Goal: Task Accomplishment & Management: Manage account settings

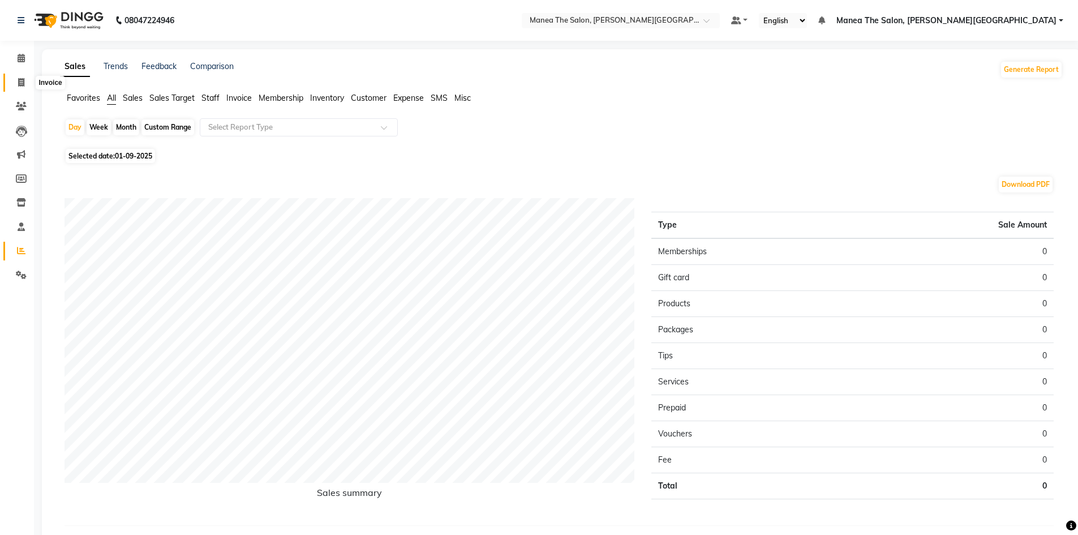
click at [23, 79] on icon at bounding box center [21, 82] width 6 height 8
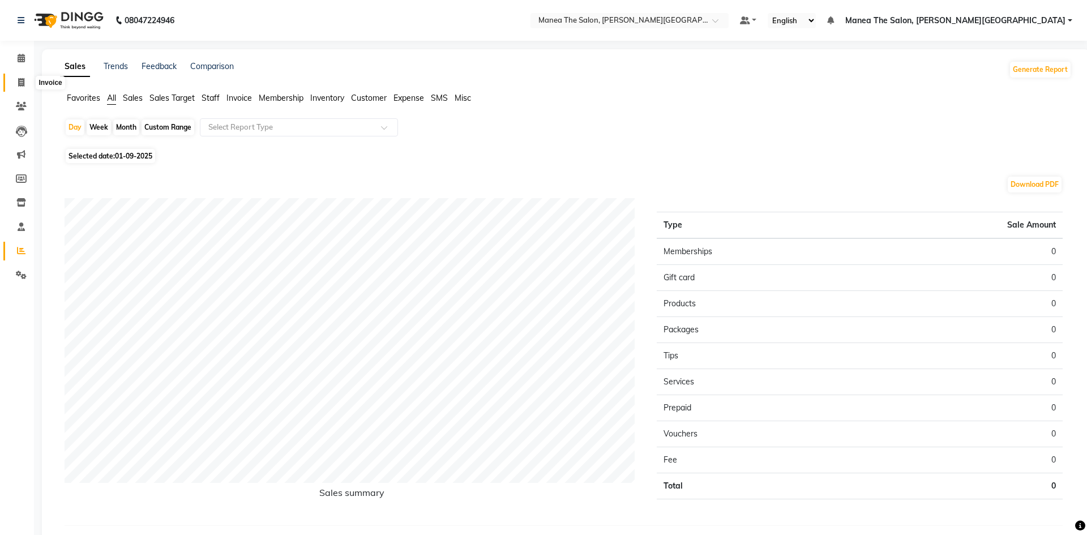
select select "service"
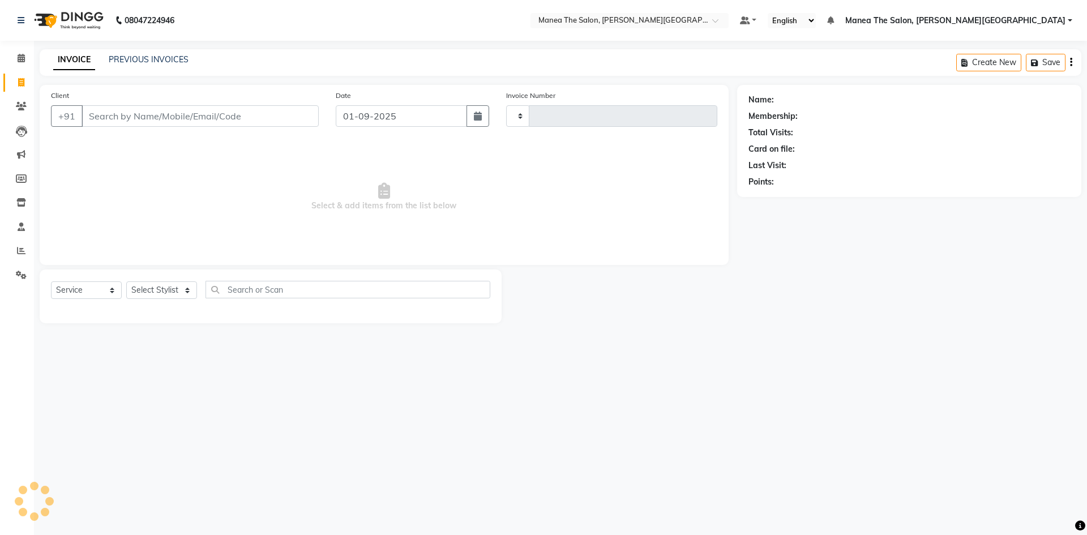
type input "0052"
select select "8762"
click at [130, 111] on input "Client" at bounding box center [199, 116] width 237 height 22
type input "9581166666"
click at [295, 118] on span "Add Client" at bounding box center [289, 115] width 45 height 11
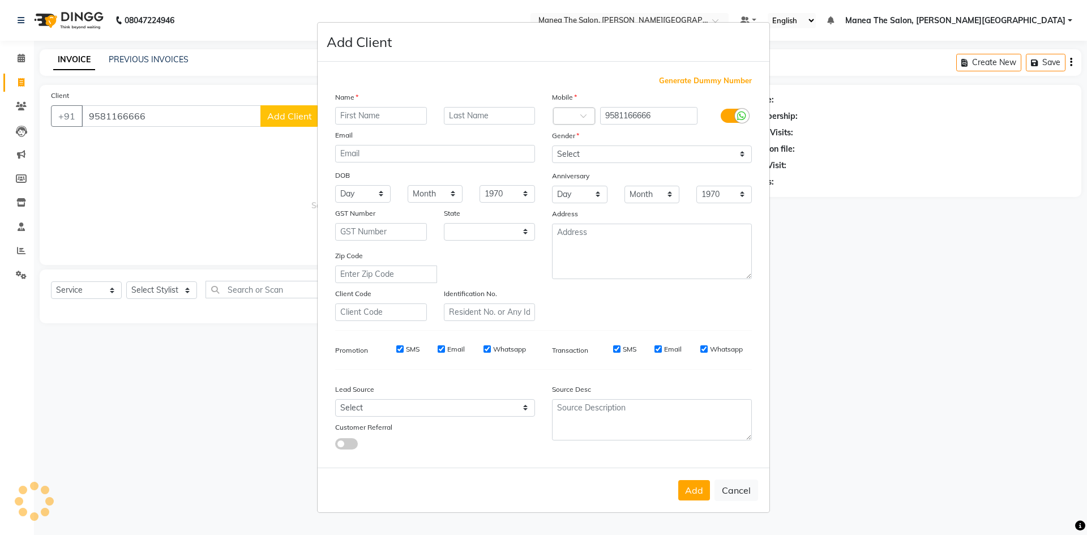
select select "22"
type input "Gautami"
click at [681, 154] on select "Select Male Female Other Prefer Not To Say" at bounding box center [652, 154] width 200 height 18
select select "female"
click at [552, 145] on select "Select Male Female Other Prefer Not To Say" at bounding box center [652, 154] width 200 height 18
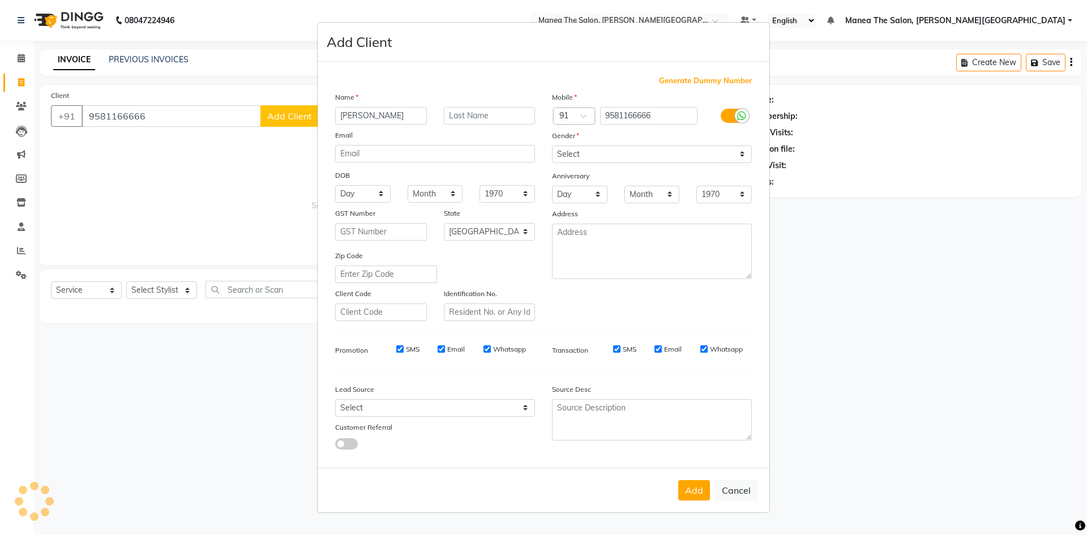
click at [435, 397] on div "Lead Source" at bounding box center [435, 391] width 217 height 16
click at [439, 408] on select "Select Walk-in Referral Internet Friend Word of Mouth Advertisement Facebook Ju…" at bounding box center [435, 408] width 200 height 18
select select "56718"
click at [335, 399] on select "Select Walk-in Referral Internet Friend Word of Mouth Advertisement Facebook Ju…" at bounding box center [435, 408] width 200 height 18
drag, startPoint x: 697, startPoint y: 488, endPoint x: 728, endPoint y: 469, distance: 36.8
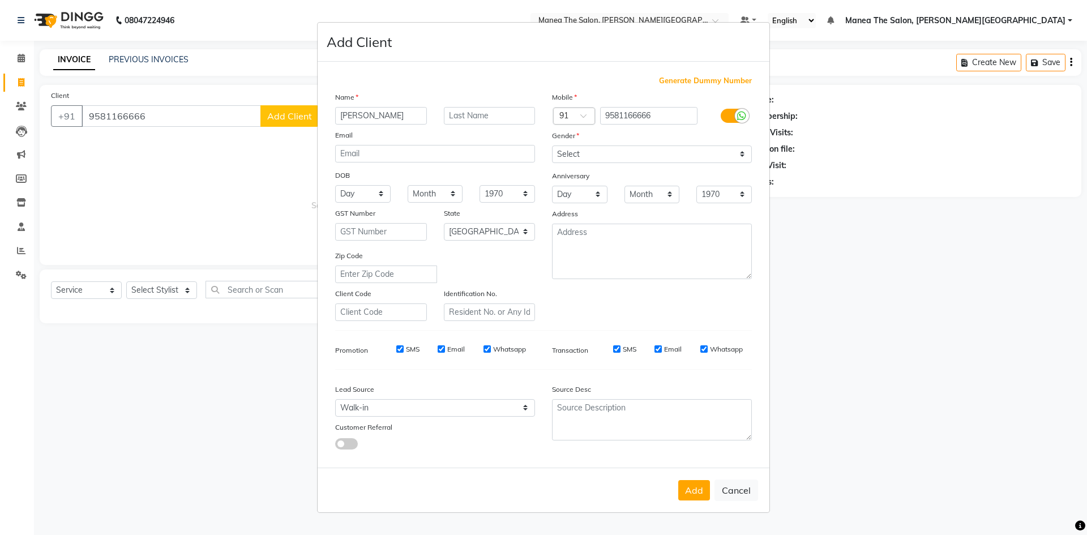
click at [697, 488] on button "Add" at bounding box center [694, 490] width 32 height 20
select select
select select "null"
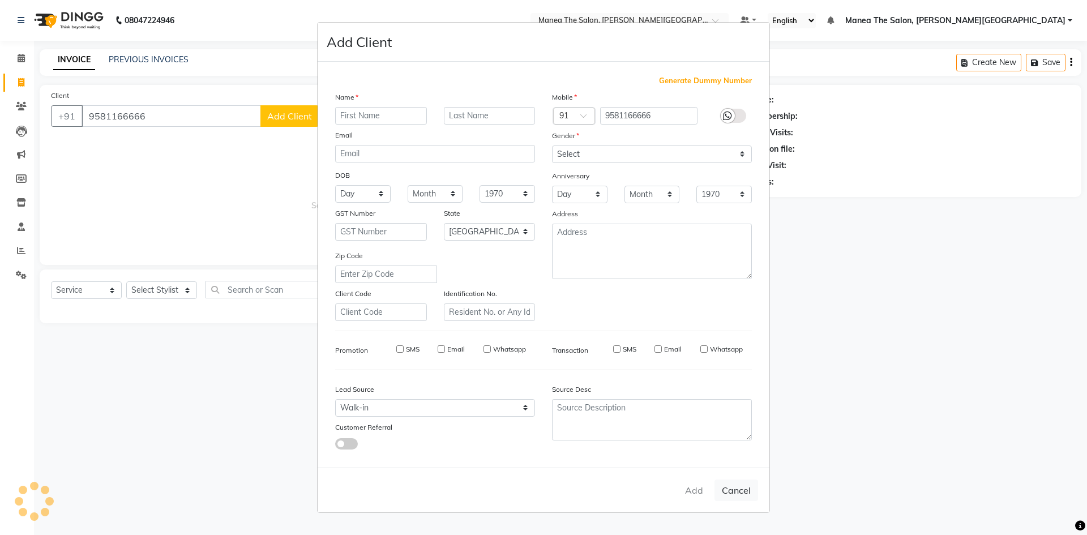
select select
checkbox input "false"
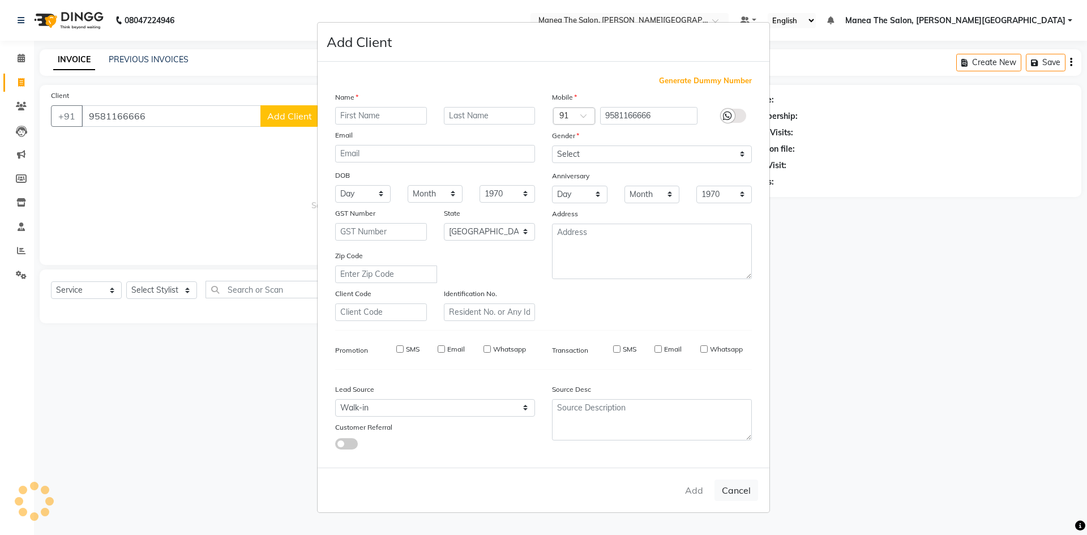
checkbox input "false"
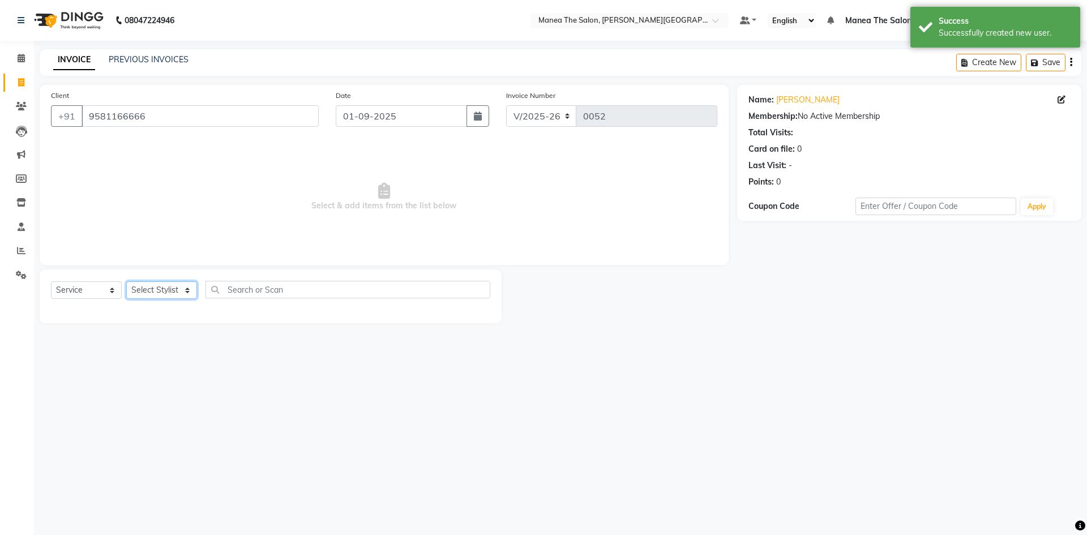
drag, startPoint x: 154, startPoint y: 292, endPoint x: 162, endPoint y: 298, distance: 9.7
click at [154, 291] on select "Select Stylist Akshitha Irfan Naresh Nikhitha Prasanna Sonu Nigam Zubhair" at bounding box center [161, 290] width 71 height 18
select select "89493"
click at [126, 281] on select "Select Stylist Akshitha Irfan Naresh Nikhitha Prasanna Sonu Nigam Zubhair" at bounding box center [161, 290] width 71 height 18
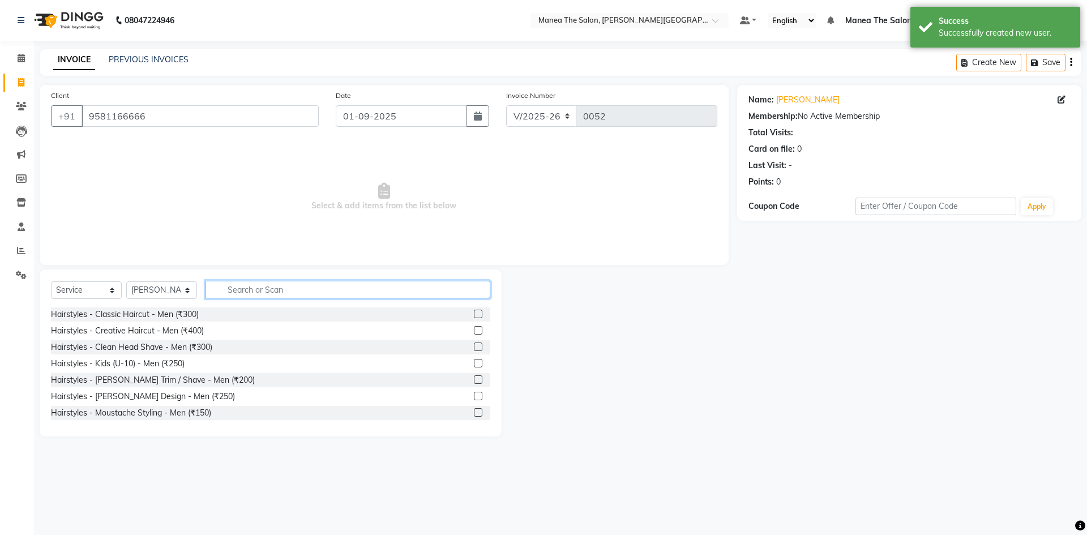
click at [256, 289] on input "text" at bounding box center [347, 290] width 285 height 18
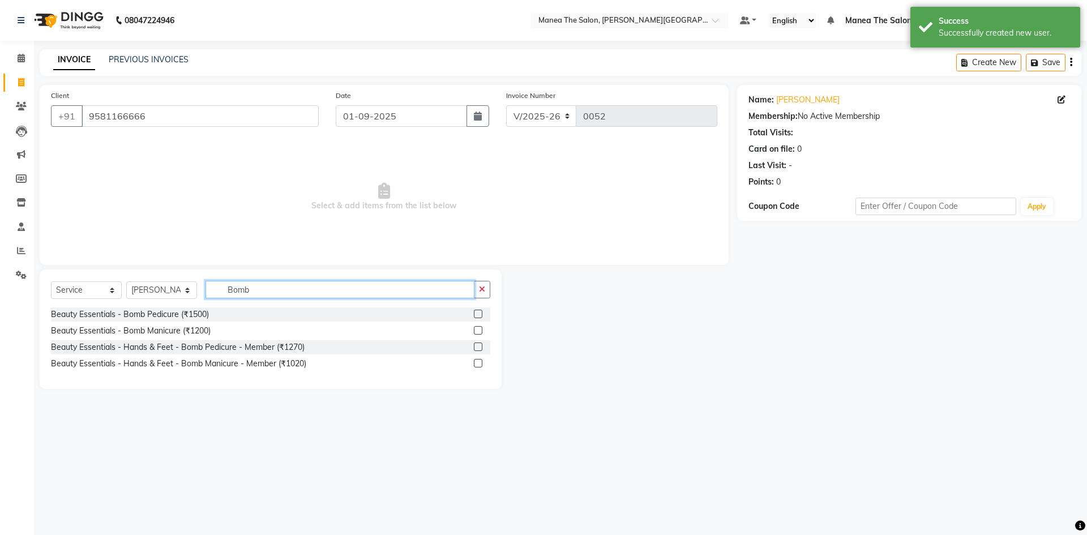
type input "Bomb"
click at [475, 309] on div at bounding box center [482, 314] width 16 height 14
click at [479, 315] on label at bounding box center [478, 314] width 8 height 8
click at [479, 315] on input "checkbox" at bounding box center [477, 314] width 7 height 7
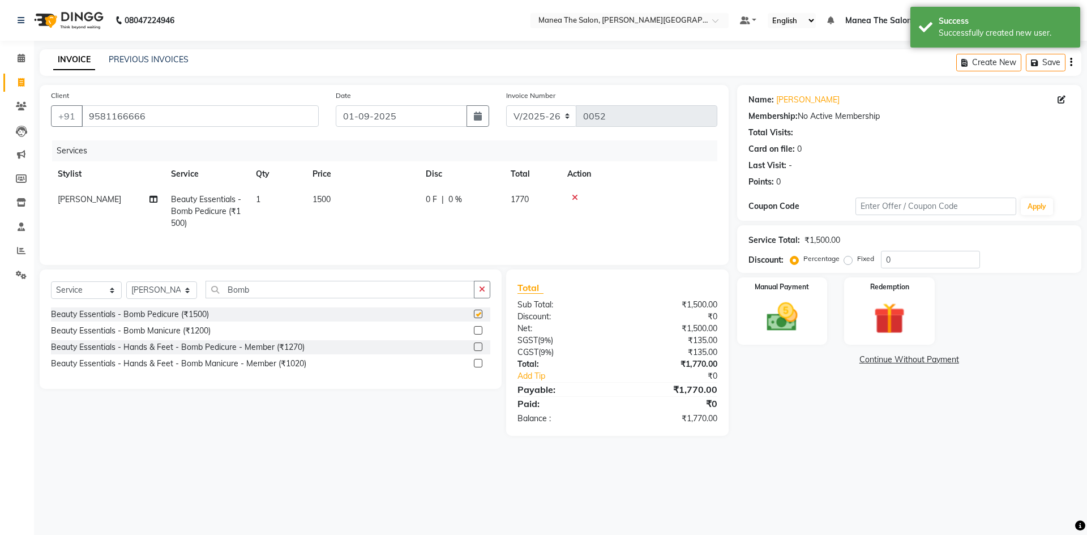
checkbox input "false"
click at [941, 256] on input "0" at bounding box center [930, 260] width 99 height 18
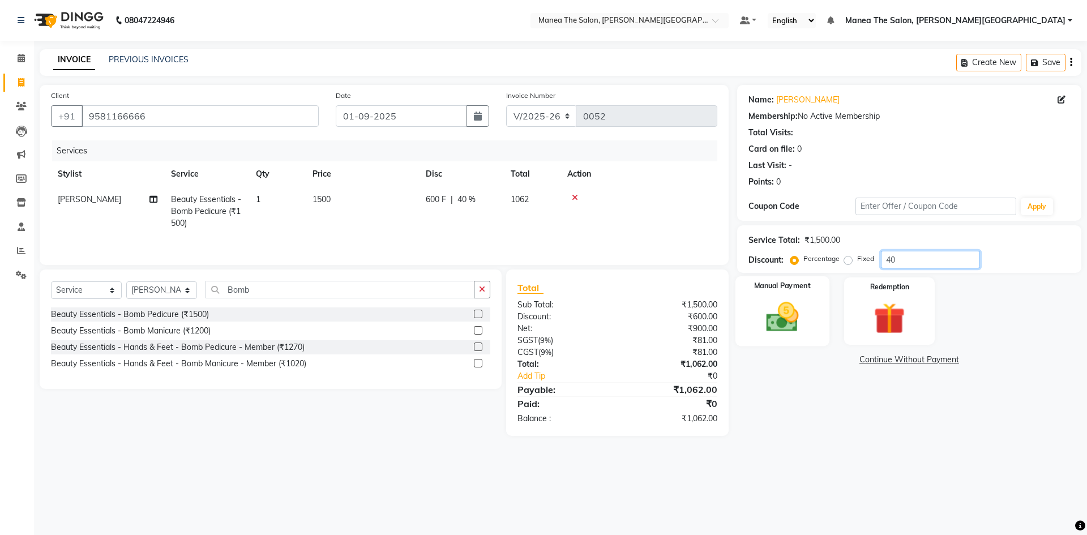
type input "40"
click at [775, 310] on img at bounding box center [781, 316] width 53 height 37
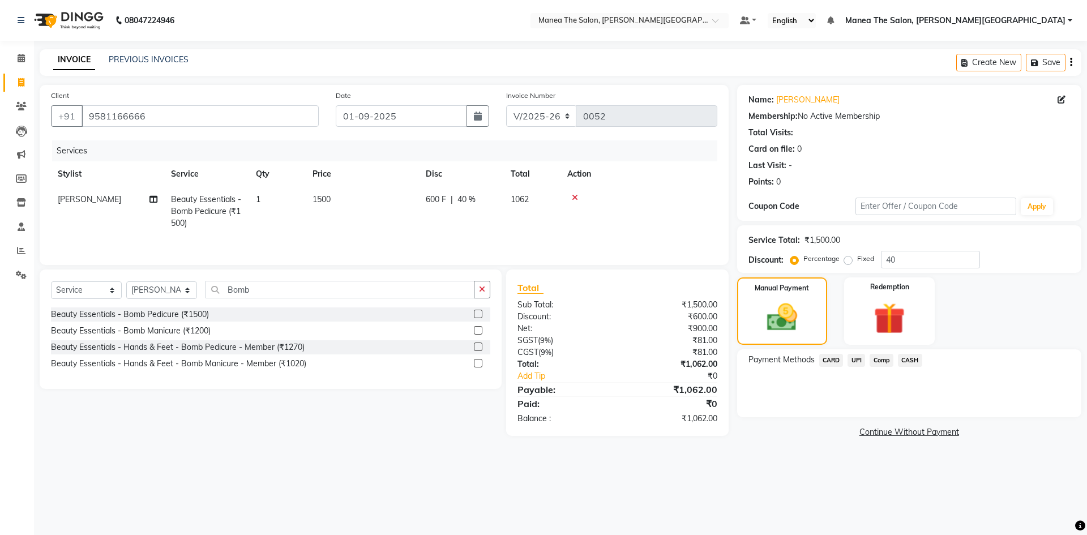
click at [856, 359] on span "UPI" at bounding box center [856, 360] width 18 height 13
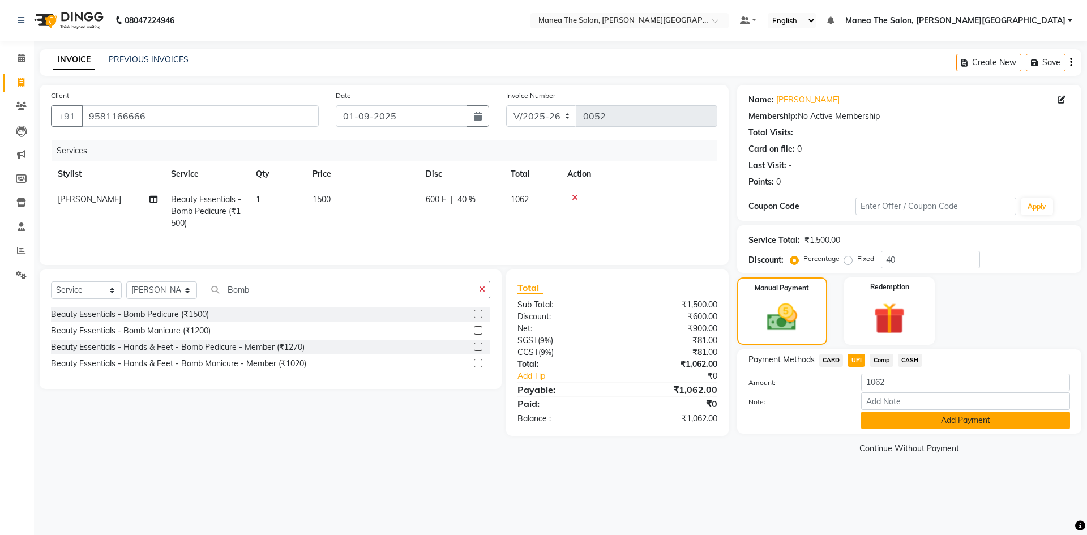
click at [904, 423] on button "Add Payment" at bounding box center [965, 420] width 209 height 18
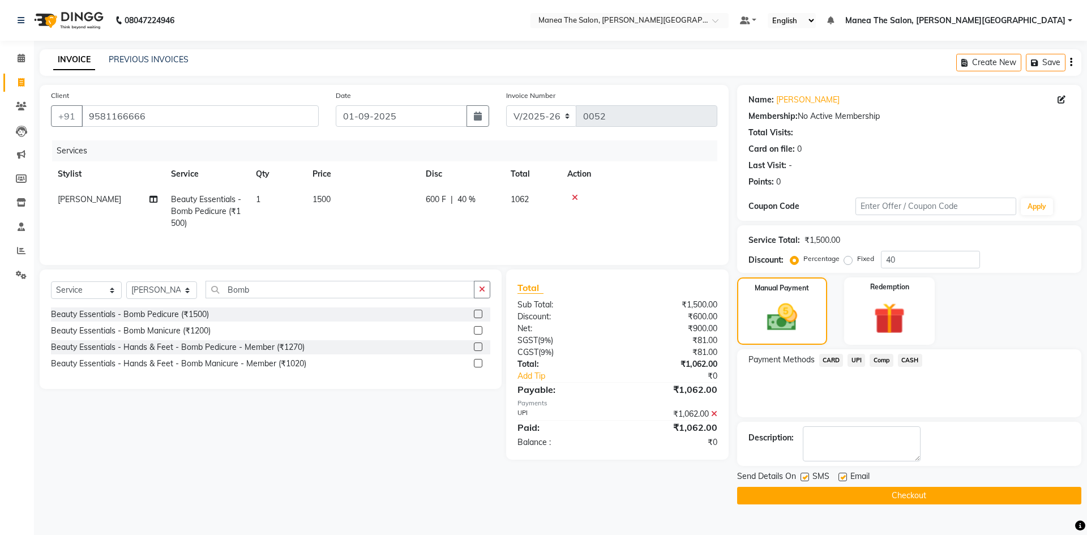
click at [833, 495] on button "Checkout" at bounding box center [909, 496] width 344 height 18
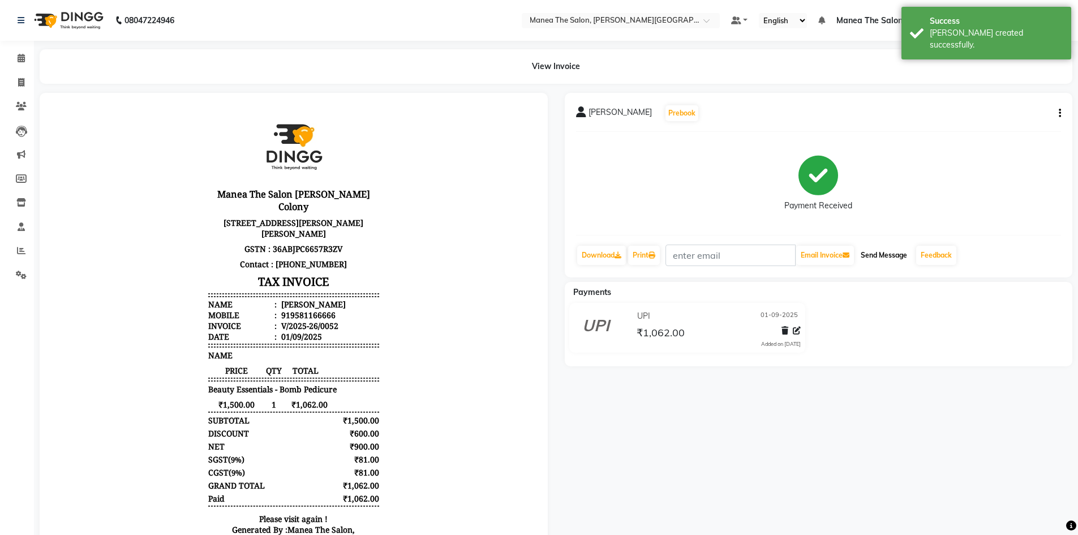
click at [871, 252] on button "Send Message" at bounding box center [883, 255] width 55 height 19
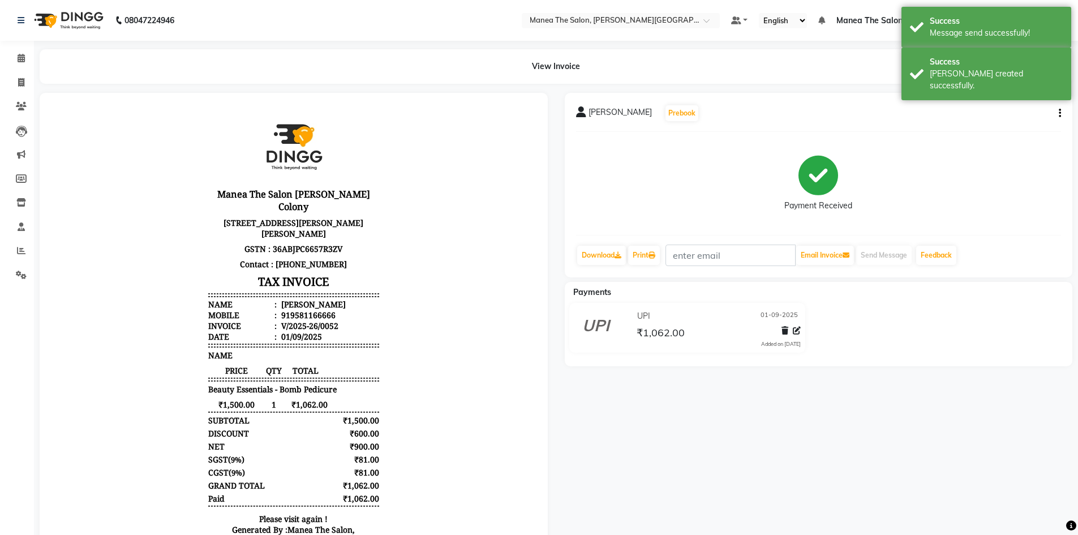
select select "service"
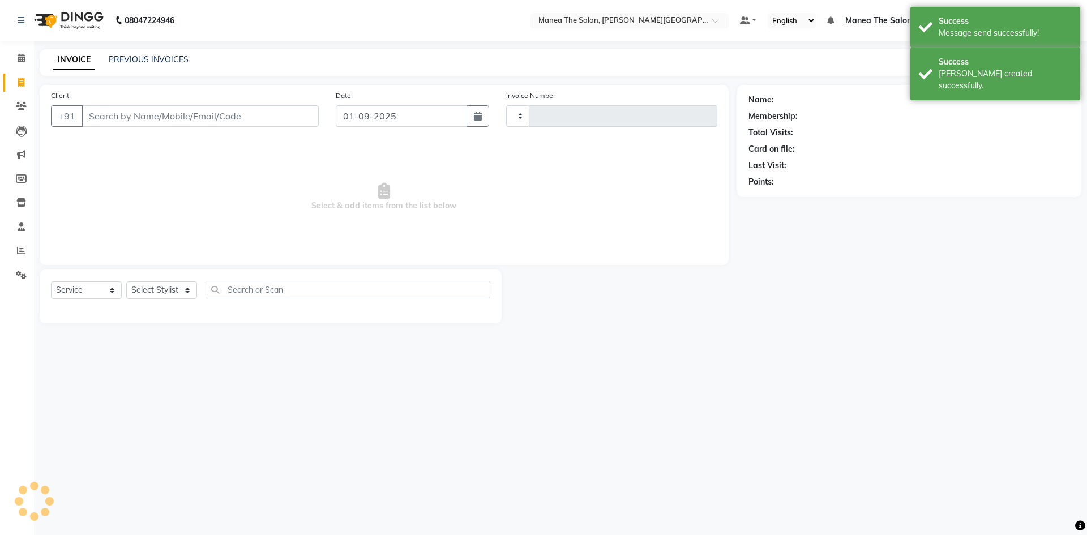
type input "0053"
select select "8762"
